Goal: Transaction & Acquisition: Book appointment/travel/reservation

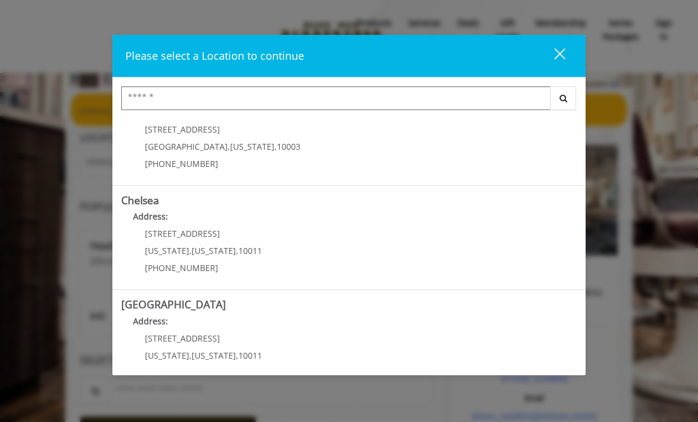
scroll to position [46, 0]
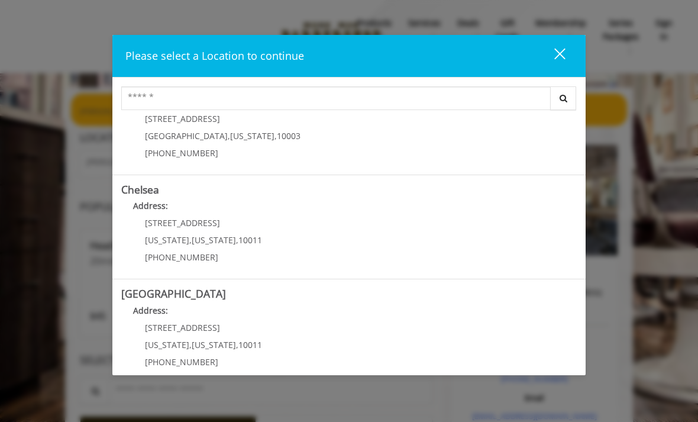
click at [163, 228] on span "169/170 W 23rd St" at bounding box center [182, 222] width 75 height 11
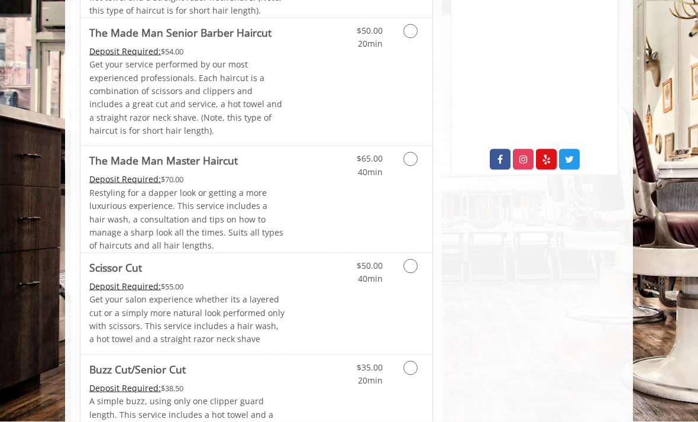
scroll to position [572, 0]
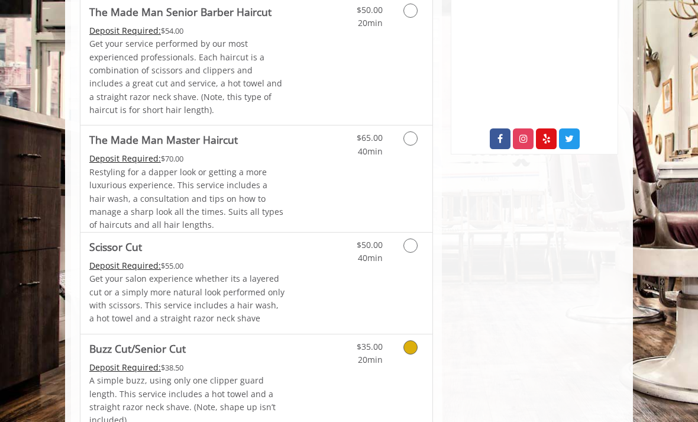
click at [413, 341] on icon "Grooming services" at bounding box center [411, 347] width 14 height 14
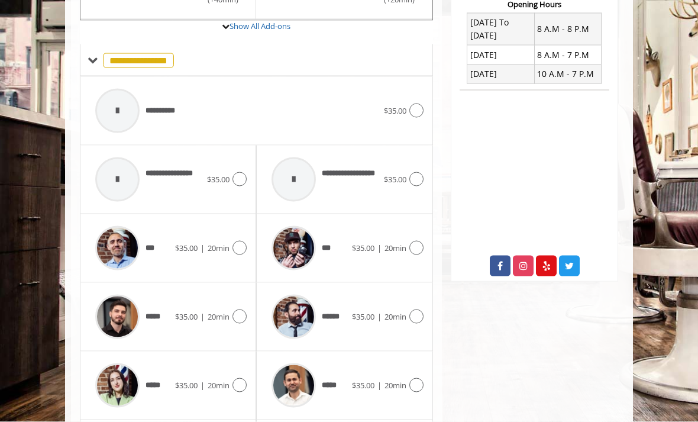
scroll to position [446, 0]
click at [417, 378] on icon at bounding box center [417, 385] width 14 height 14
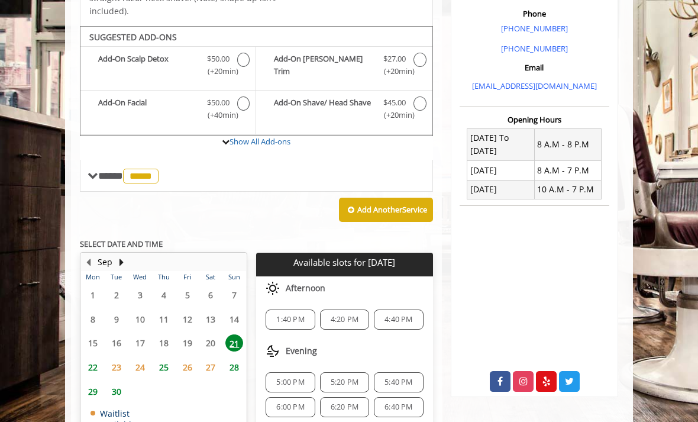
scroll to position [341, 0]
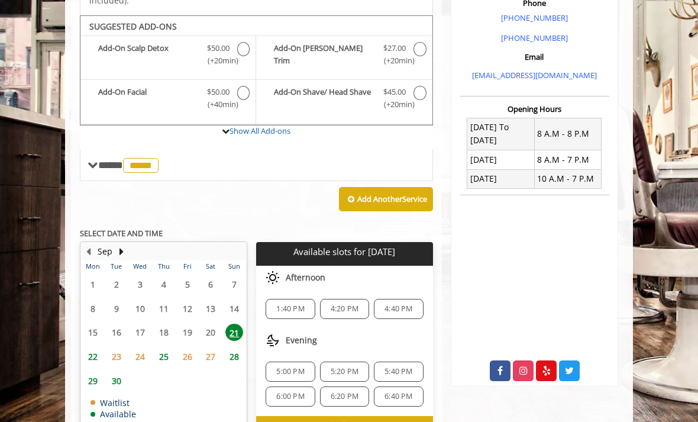
click at [94, 348] on span "22" at bounding box center [93, 356] width 18 height 17
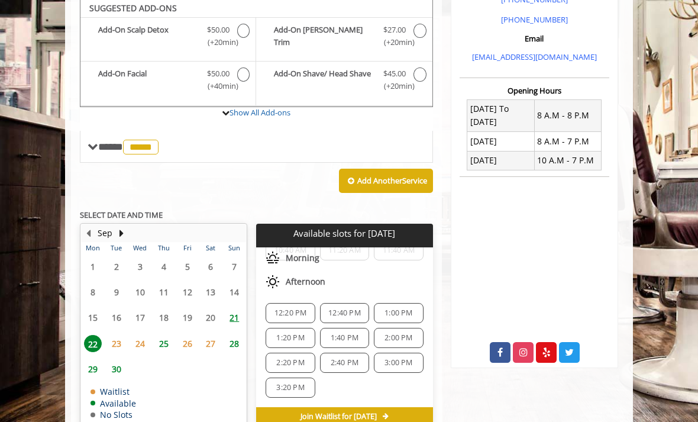
scroll to position [65, 0]
click at [115, 335] on span "23" at bounding box center [117, 343] width 18 height 17
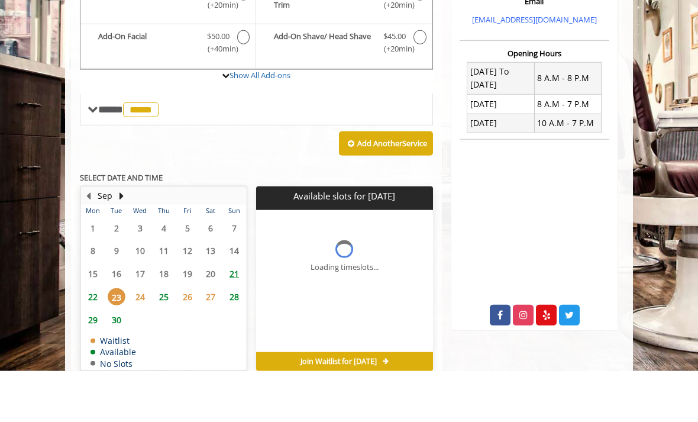
scroll to position [0, 0]
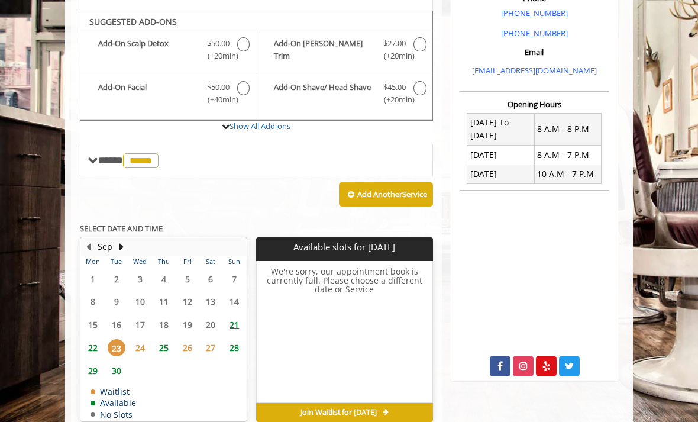
click at [135, 339] on span "24" at bounding box center [140, 347] width 18 height 17
click at [91, 339] on span "22" at bounding box center [93, 347] width 18 height 17
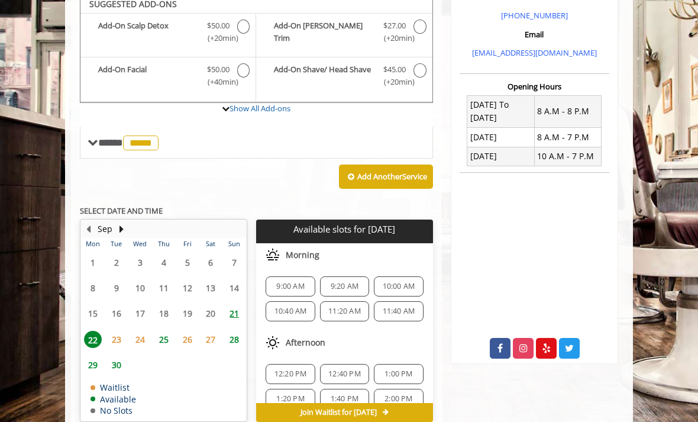
click at [164, 331] on span "25" at bounding box center [164, 339] width 18 height 17
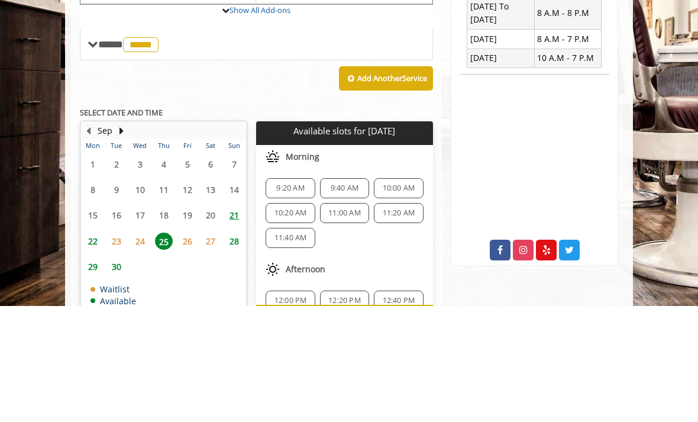
scroll to position [363, 0]
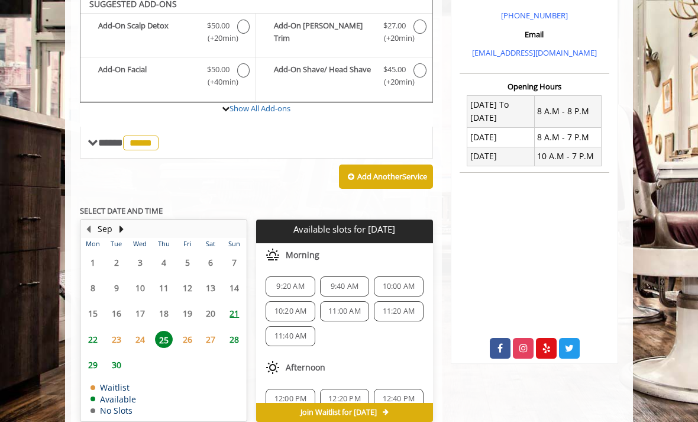
click at [92, 331] on span "22" at bounding box center [93, 339] width 18 height 17
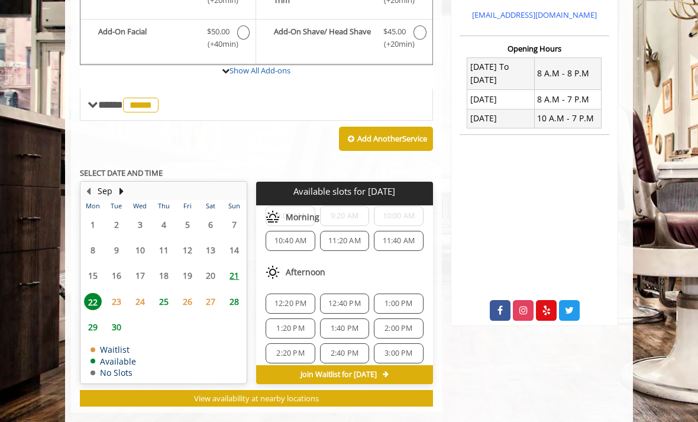
scroll to position [34, 0]
click at [343, 298] on span "12:40 PM" at bounding box center [344, 302] width 33 height 9
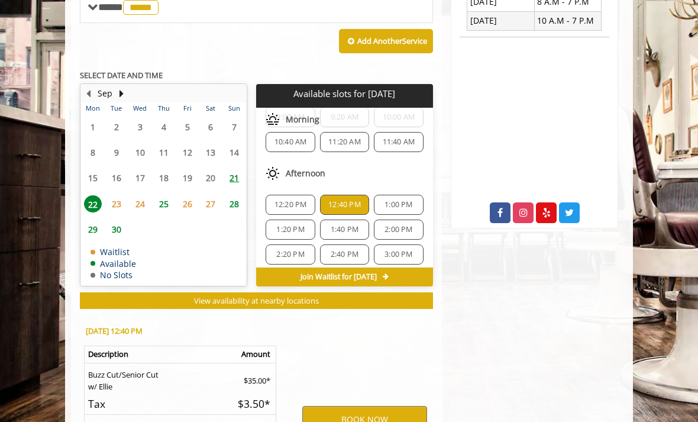
scroll to position [618, 0]
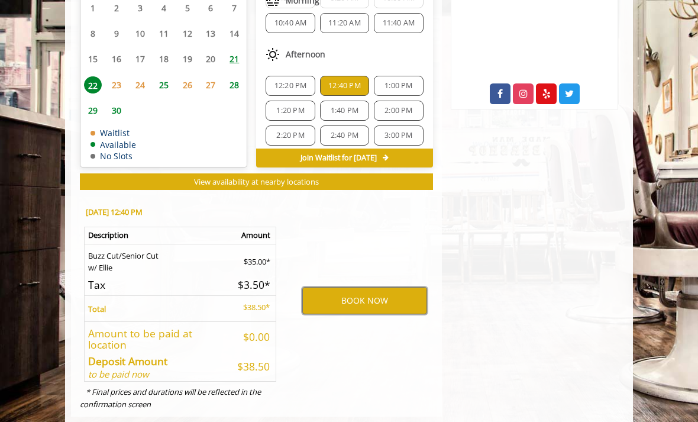
click at [363, 287] on button "BOOK NOW" at bounding box center [364, 300] width 125 height 27
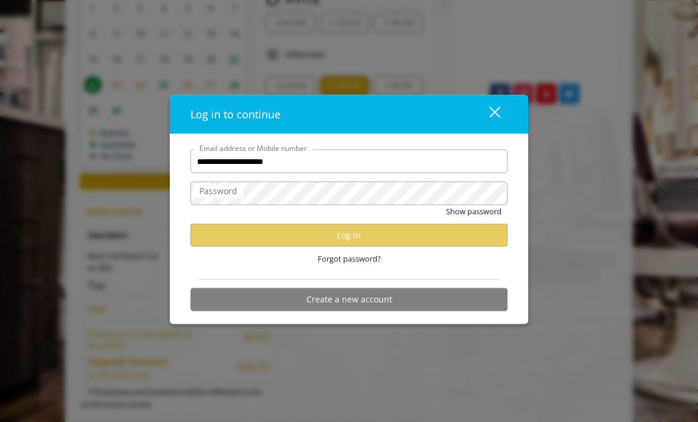
type input "**********"
click at [224, 191] on label "Password" at bounding box center [219, 191] width 50 height 13
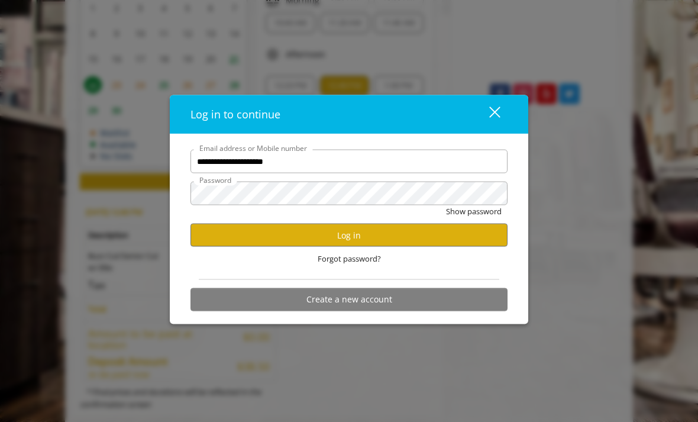
click at [364, 234] on button "Log in" at bounding box center [349, 235] width 317 height 23
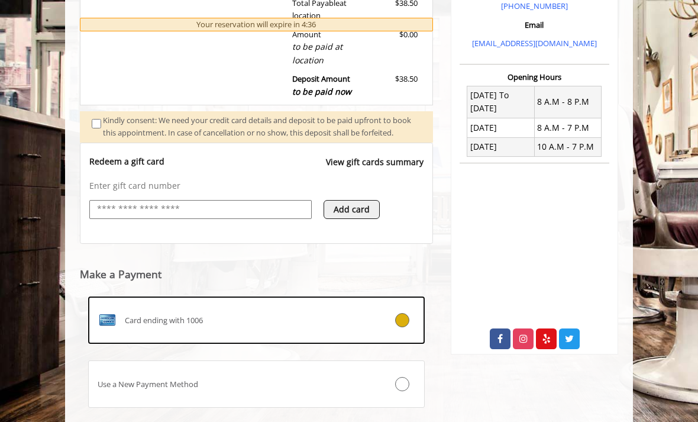
scroll to position [411, 0]
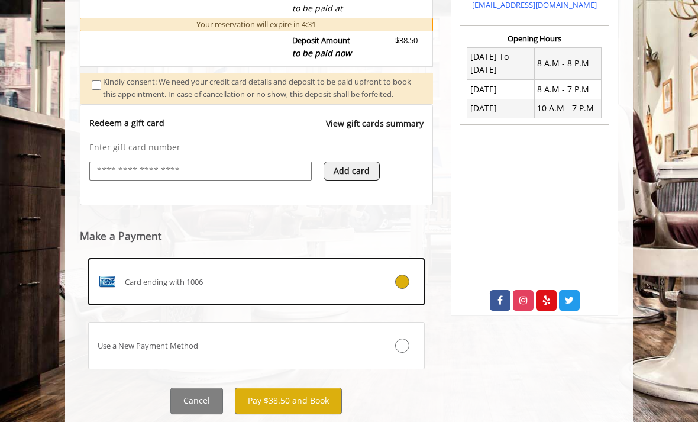
click at [297, 402] on button "Pay $38.50 and Book" at bounding box center [288, 401] width 107 height 27
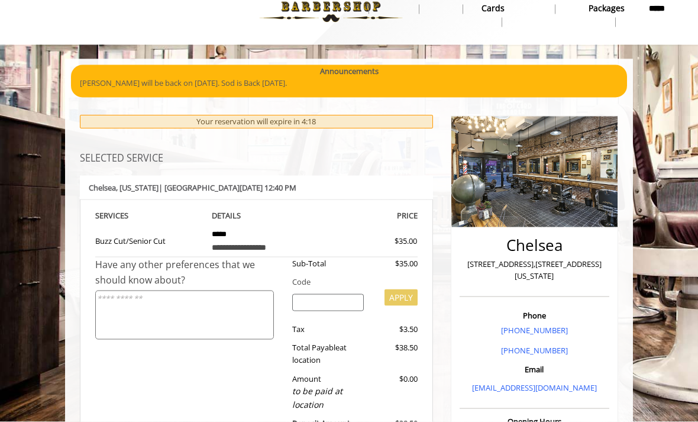
scroll to position [0, 0]
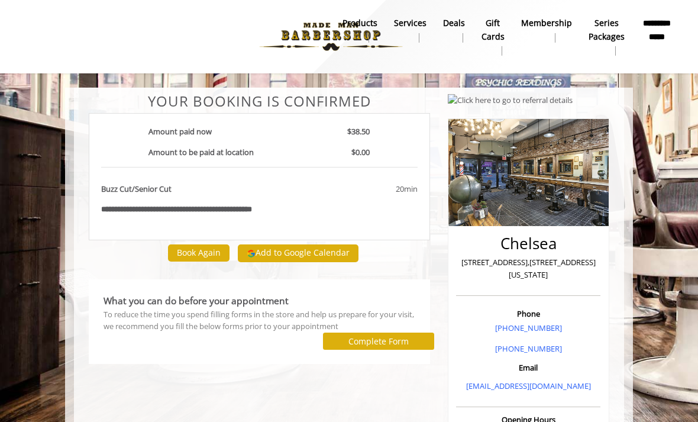
click at [610, 305] on div "Chelsea 169 W 23rd Street,170 W 23rd Street, New York Phone +(917) 639-3902 +(6…" at bounding box center [528, 395] width 179 height 602
